Goal: Transaction & Acquisition: Purchase product/service

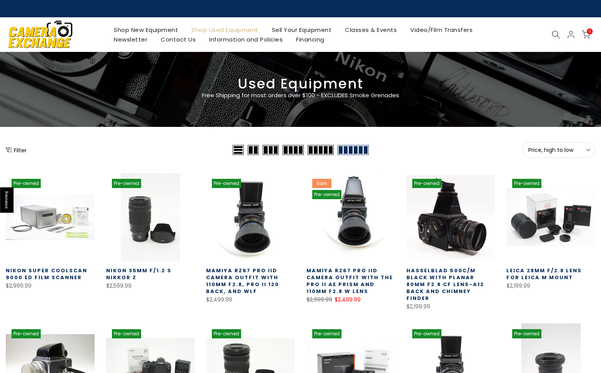
click at [240, 32] on link "Shop Used Equipment" at bounding box center [225, 30] width 80 height 10
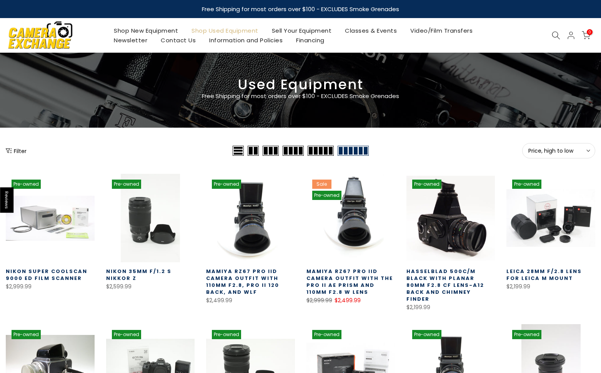
click at [555, 153] on span "Price, high to low" at bounding box center [558, 150] width 61 height 7
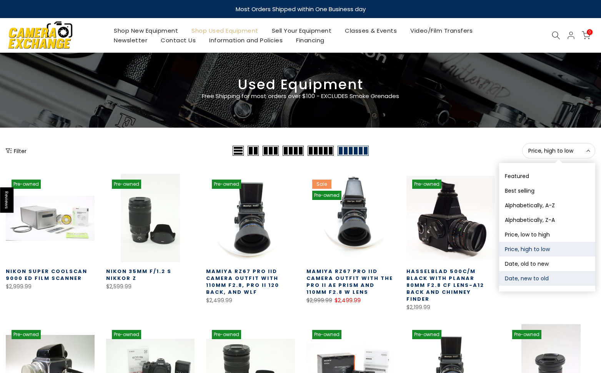
click at [533, 276] on button "Date, new to old" at bounding box center [547, 278] width 96 height 15
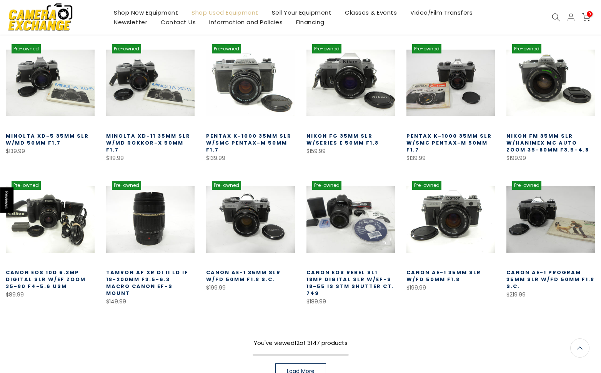
scroll to position [135, 0]
click at [301, 363] on link "Load More" at bounding box center [300, 370] width 51 height 15
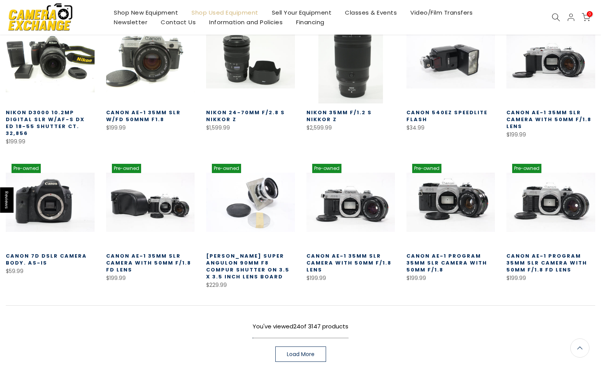
scroll to position [439, 0]
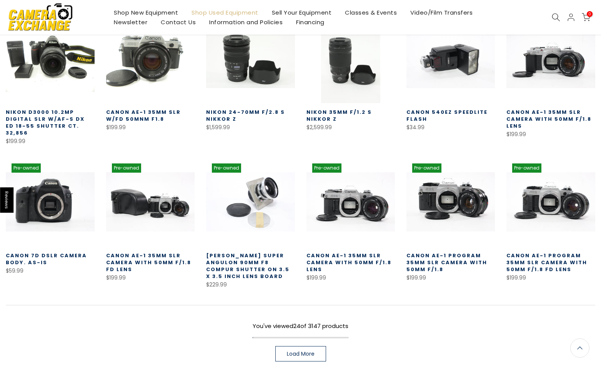
click at [308, 346] on link "Load More" at bounding box center [300, 353] width 51 height 15
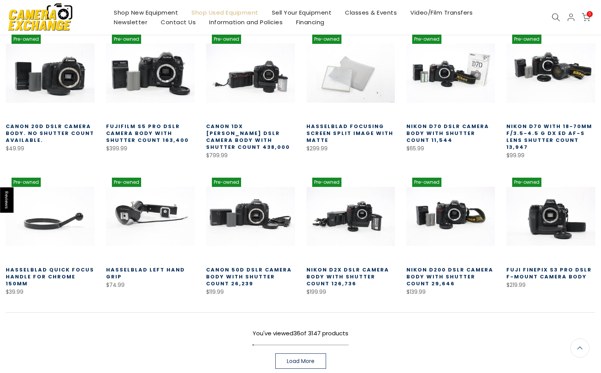
scroll to position [724, 0]
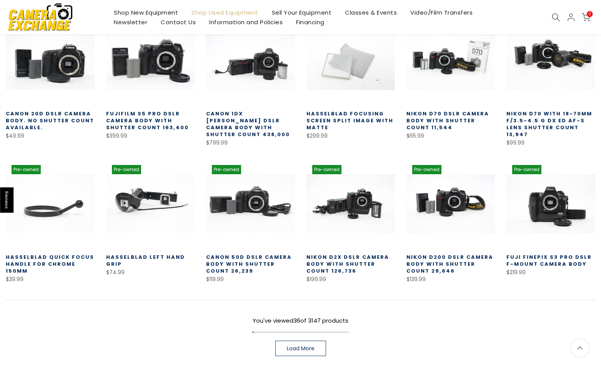
click at [306, 346] on span "Load More" at bounding box center [301, 348] width 28 height 5
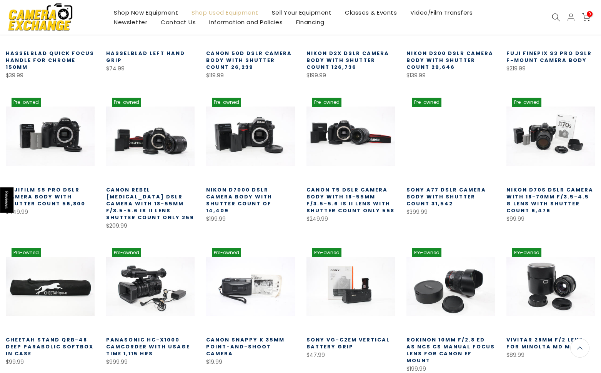
scroll to position [1098, 0]
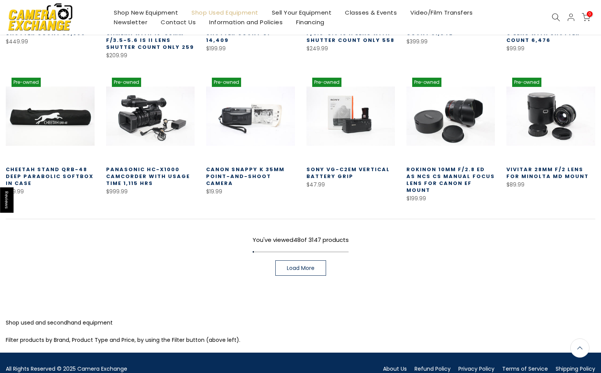
click at [304, 260] on link "Load More" at bounding box center [300, 267] width 51 height 15
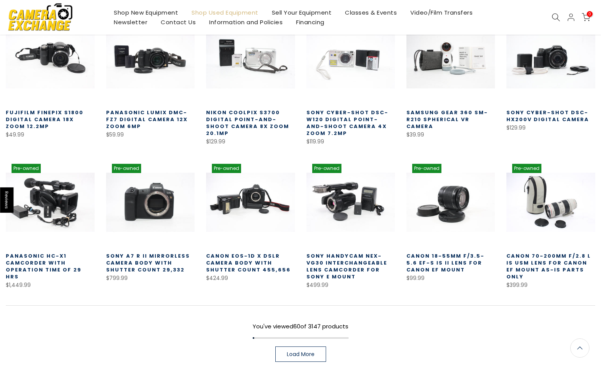
scroll to position [1300, 0]
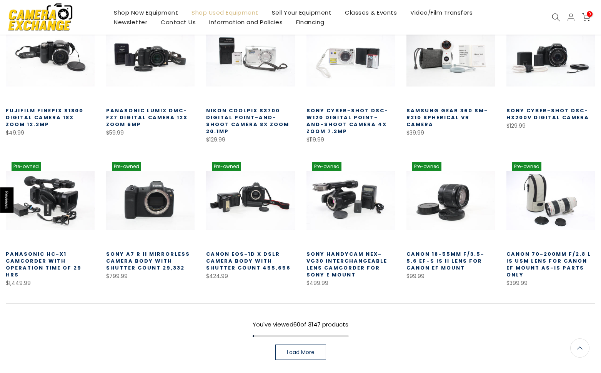
click at [304, 350] on span "Load More" at bounding box center [301, 352] width 28 height 5
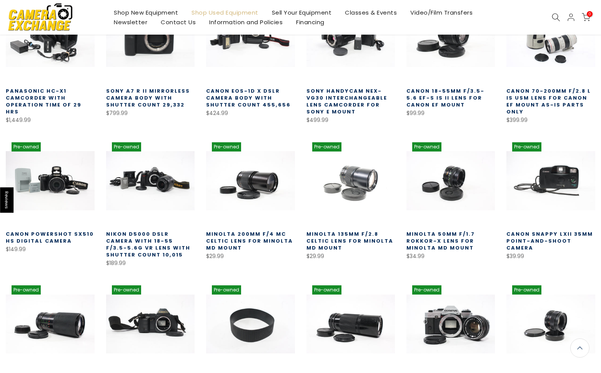
scroll to position [1665, 0]
